Goal: Navigation & Orientation: Find specific page/section

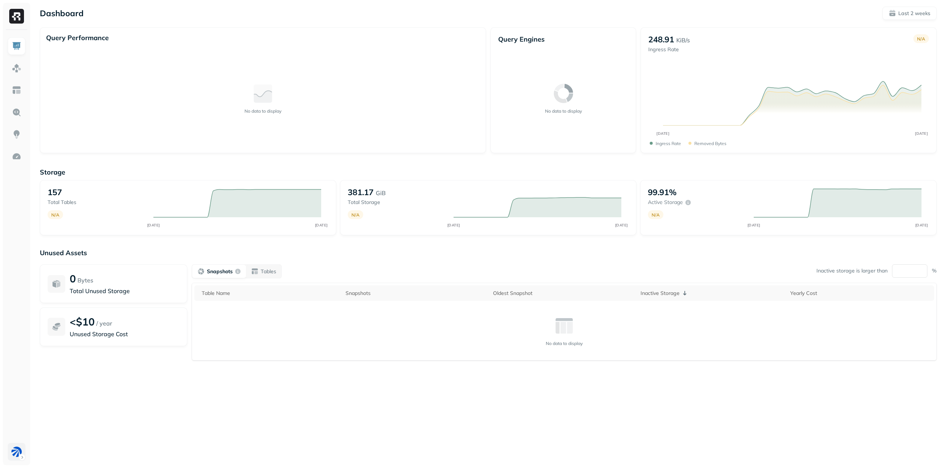
click at [15, 459] on html "Dashboard Last 2 weeks Query Performance No data to display Query Engines No da…" at bounding box center [472, 234] width 944 height 468
click at [64, 433] on div "[PERSON_NAME]" at bounding box center [87, 428] width 104 height 18
